Goal: Information Seeking & Learning: Understand process/instructions

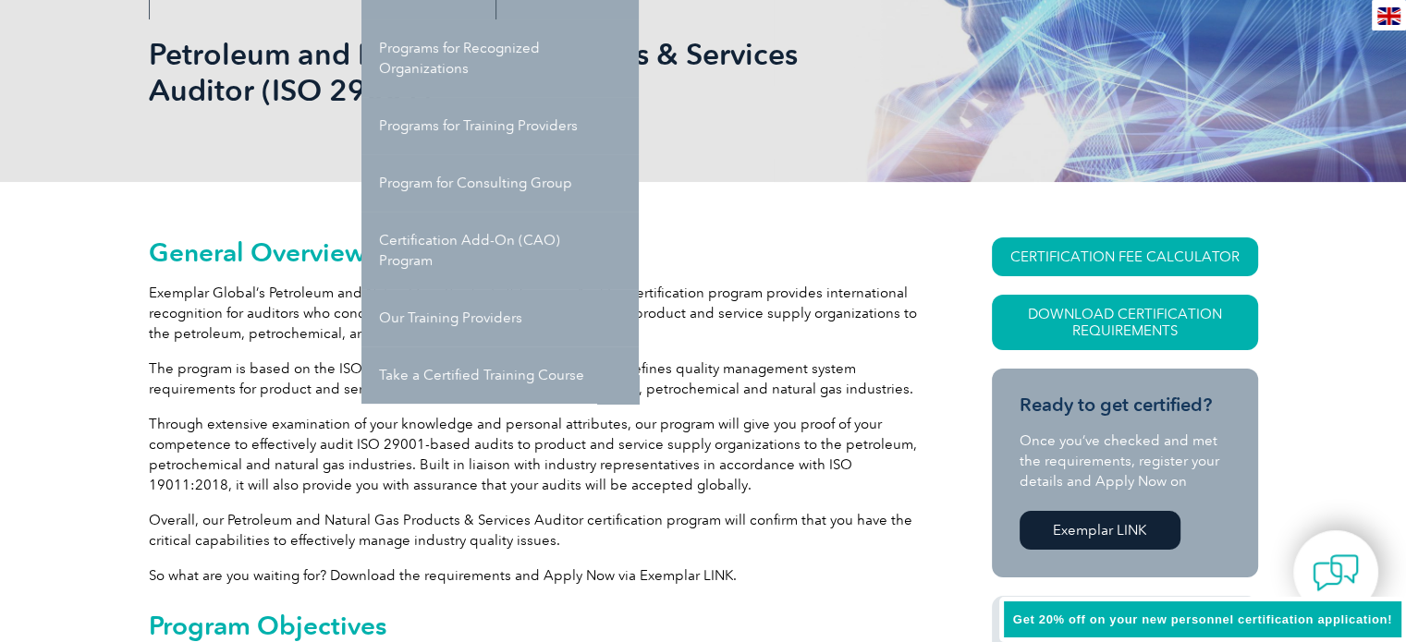
scroll to position [277, 0]
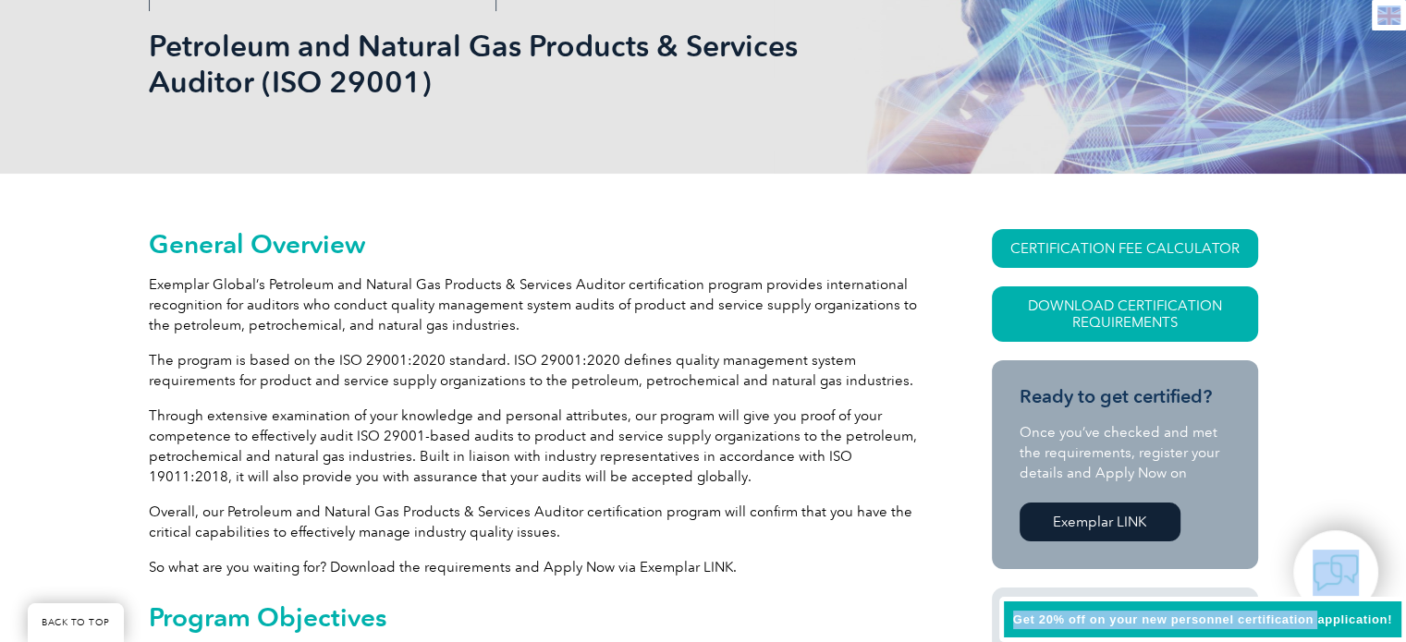
drag, startPoint x: 1316, startPoint y: 598, endPoint x: 1309, endPoint y: 606, distance: 11.1
click at [1310, 605] on div "Get 20% off on your new personnel certification application!" at bounding box center [1202, 620] width 407 height 46
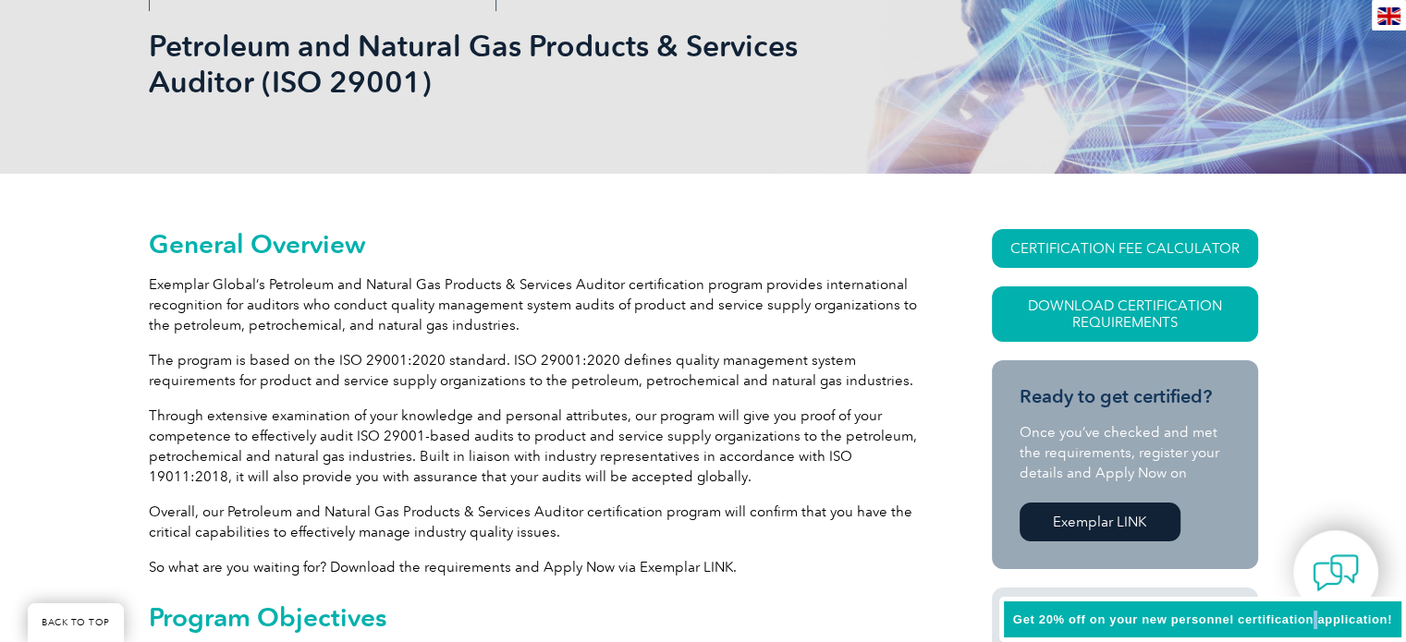
copy span
